Goal: Task Accomplishment & Management: Manage account settings

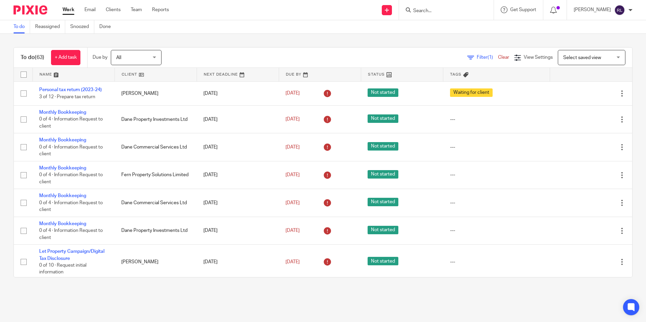
click at [432, 9] on input "Search" at bounding box center [442, 11] width 61 height 6
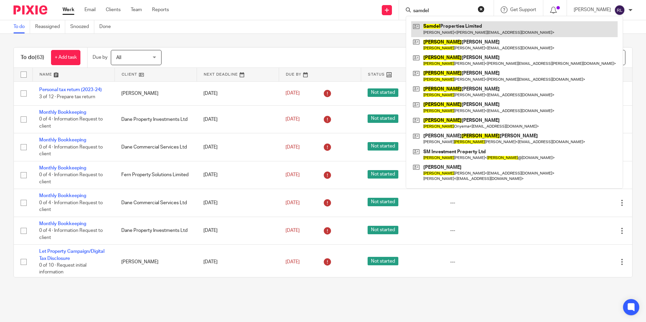
type input "samdel"
click at [454, 26] on link at bounding box center [514, 29] width 206 height 16
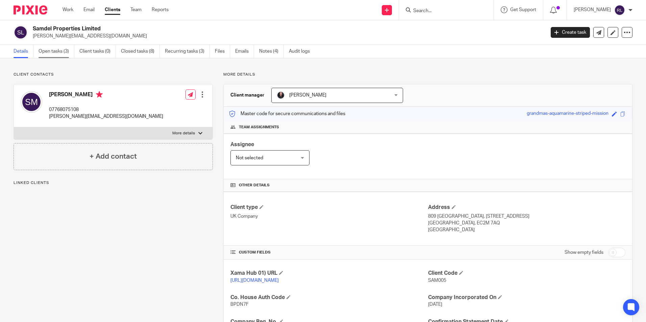
click at [59, 54] on link "Open tasks (3)" at bounding box center [57, 51] width 36 height 13
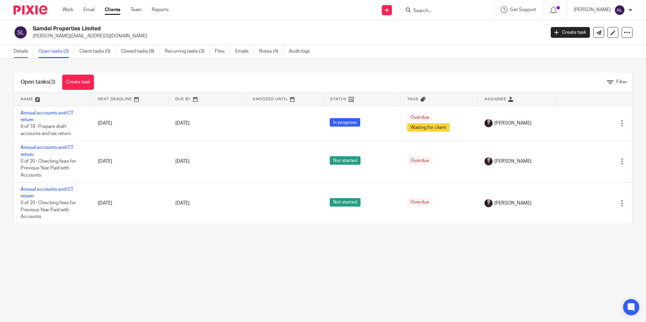
click at [15, 52] on link "Details" at bounding box center [24, 51] width 20 height 13
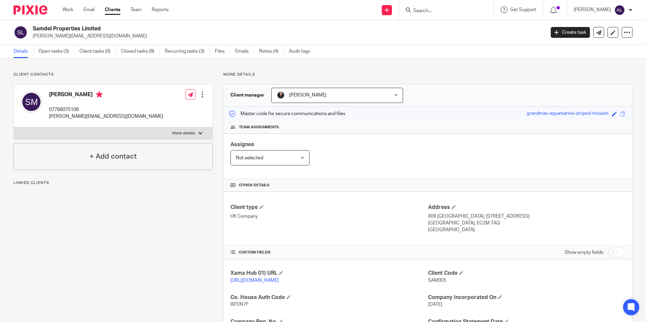
click at [60, 52] on link "Open tasks (3)" at bounding box center [57, 51] width 36 height 13
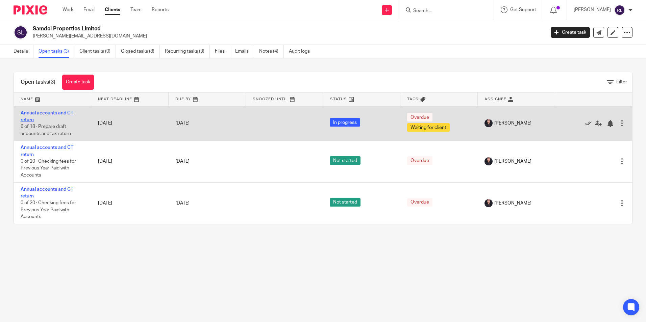
click at [56, 114] on link "Annual accounts and CT return" at bounding box center [47, 116] width 53 height 11
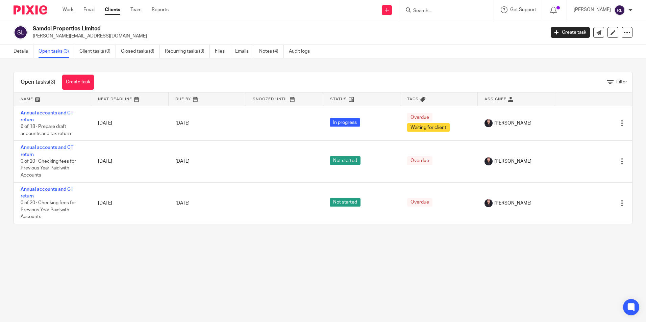
click at [54, 148] on link "Annual accounts and CT return" at bounding box center [47, 150] width 53 height 11
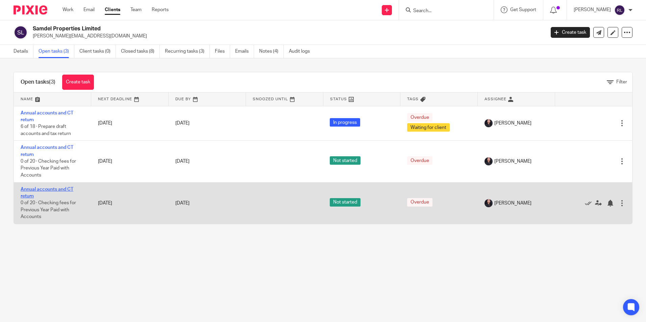
click at [72, 190] on link "Annual accounts and CT return" at bounding box center [47, 192] width 53 height 11
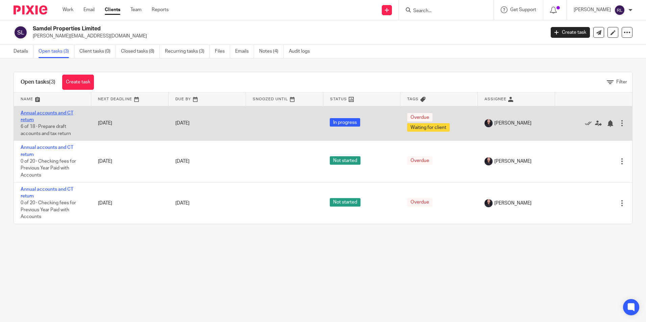
click at [56, 113] on link "Annual accounts and CT return" at bounding box center [47, 116] width 53 height 11
click at [65, 114] on link "Annual accounts and CT return" at bounding box center [47, 116] width 53 height 11
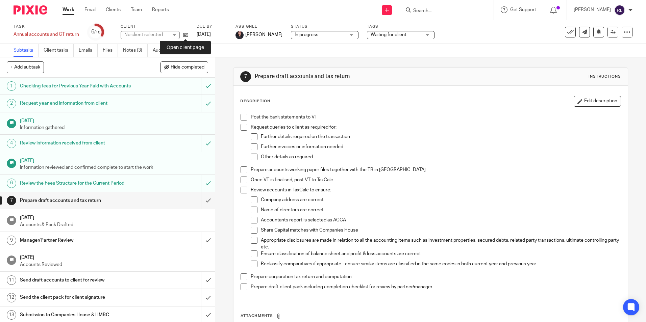
click at [187, 33] on icon at bounding box center [185, 34] width 5 height 5
click at [589, 76] on div "Instructions" at bounding box center [605, 76] width 32 height 5
drag, startPoint x: 580, startPoint y: 76, endPoint x: 577, endPoint y: 78, distance: 3.9
click at [577, 78] on div "7 Prepare draft accounts and tax return Instructions" at bounding box center [430, 76] width 380 height 11
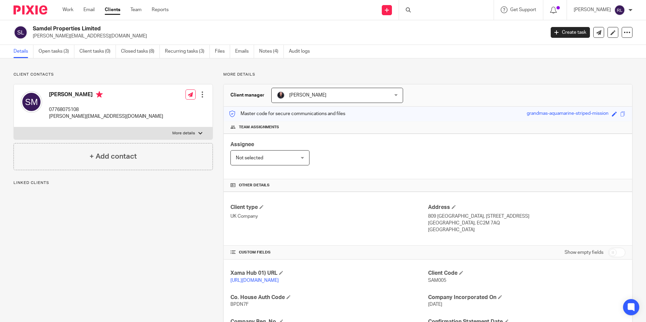
scroll to position [138, 0]
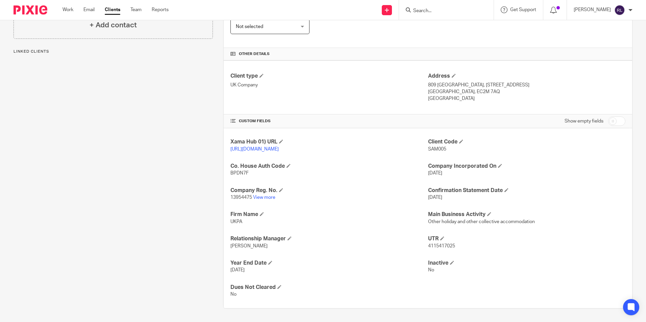
click at [269, 195] on p "13954475 View more" at bounding box center [328, 197] width 197 height 7
click at [268, 195] on p "13954475 View more" at bounding box center [328, 197] width 197 height 7
click at [267, 197] on link "View more" at bounding box center [264, 197] width 22 height 5
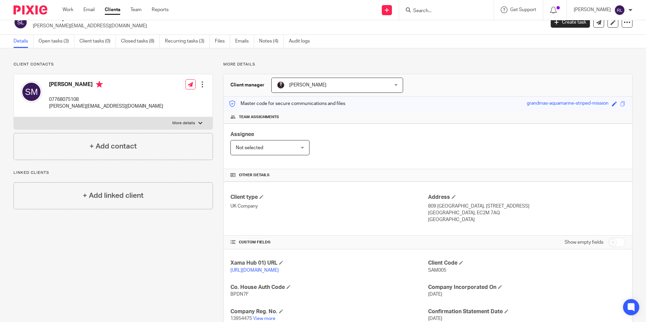
scroll to position [0, 0]
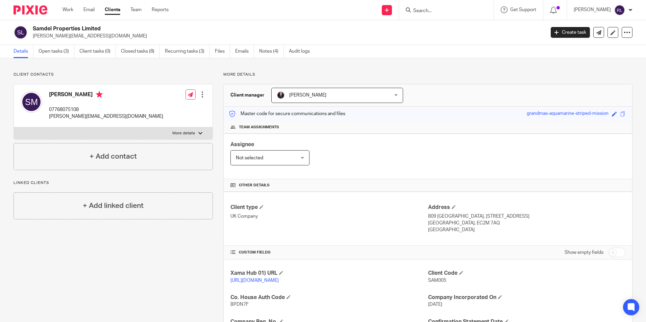
drag, startPoint x: 223, startPoint y: 73, endPoint x: 222, endPoint y: 77, distance: 4.5
click at [223, 77] on p "More details" at bounding box center [427, 74] width 409 height 5
